Goal: Navigation & Orientation: Find specific page/section

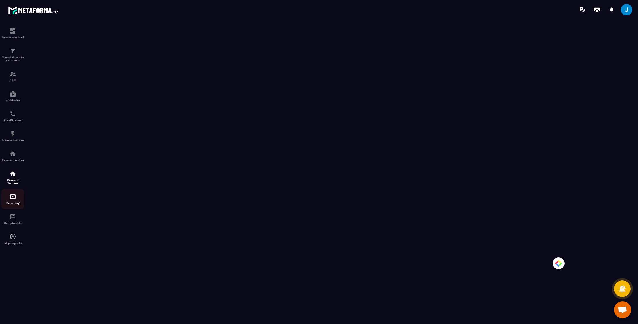
click at [12, 204] on div "E-mailing" at bounding box center [12, 198] width 23 height 11
click at [13, 200] on img at bounding box center [12, 196] width 7 height 7
click at [13, 157] on img at bounding box center [12, 153] width 7 height 7
click at [12, 31] on img at bounding box center [12, 31] width 7 height 7
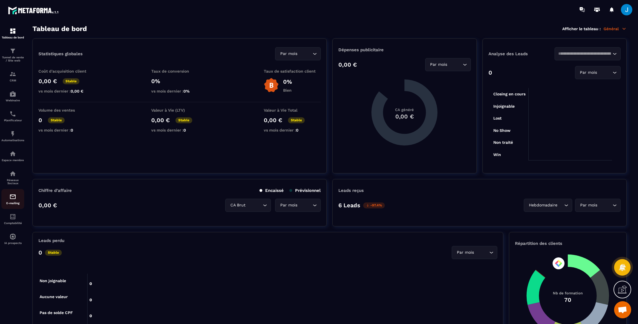
click at [13, 205] on p "E-mailing" at bounding box center [12, 203] width 23 height 3
click at [11, 182] on p "Réseaux Sociaux" at bounding box center [12, 182] width 23 height 6
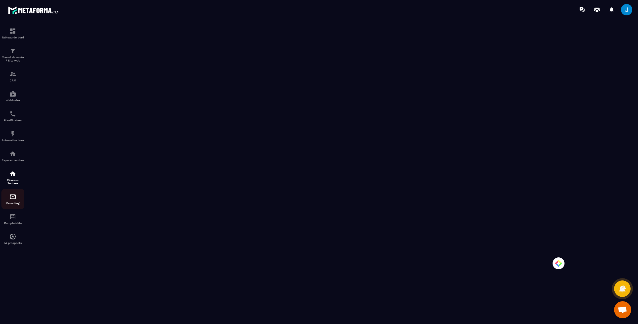
click at [13, 203] on div "E-mailing" at bounding box center [12, 198] width 23 height 11
click at [12, 220] on img at bounding box center [12, 216] width 7 height 7
click at [13, 238] on img at bounding box center [12, 236] width 7 height 7
click at [11, 198] on img at bounding box center [12, 196] width 7 height 7
